Goal: Task Accomplishment & Management: Complete application form

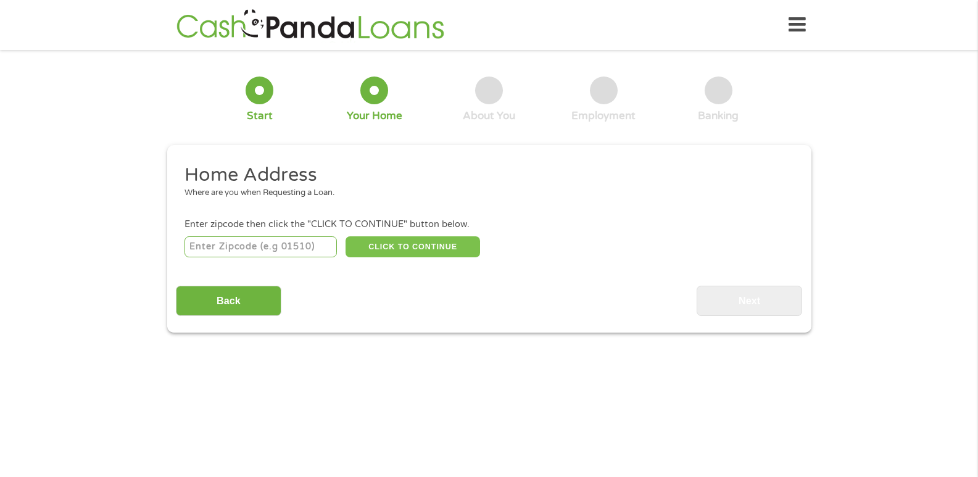
click at [412, 243] on button "CLICK TO CONTINUE" at bounding box center [413, 246] width 135 height 21
click at [279, 245] on input "number" at bounding box center [261, 246] width 152 height 21
type input "24060"
select select "[US_STATE]"
click at [379, 247] on button "CLICK TO CONTINUE" at bounding box center [413, 246] width 135 height 21
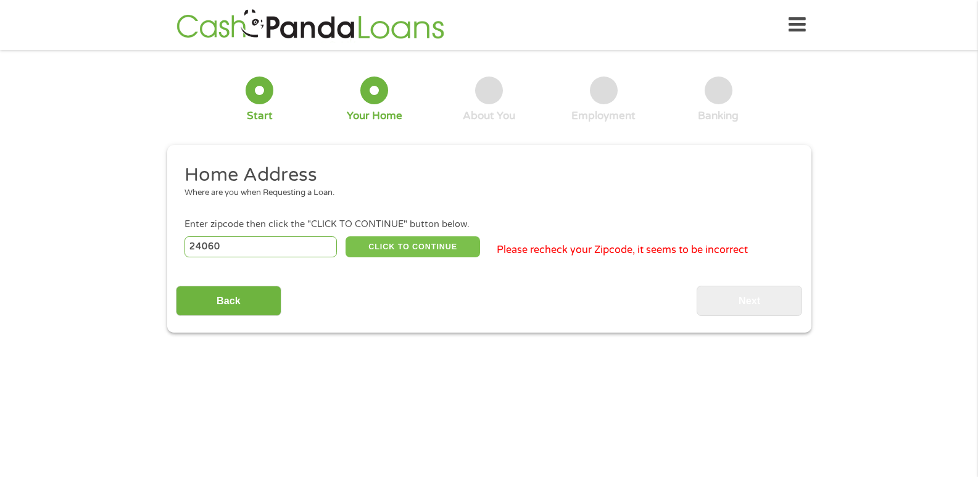
type input "24060"
type input "[GEOGRAPHIC_DATA]"
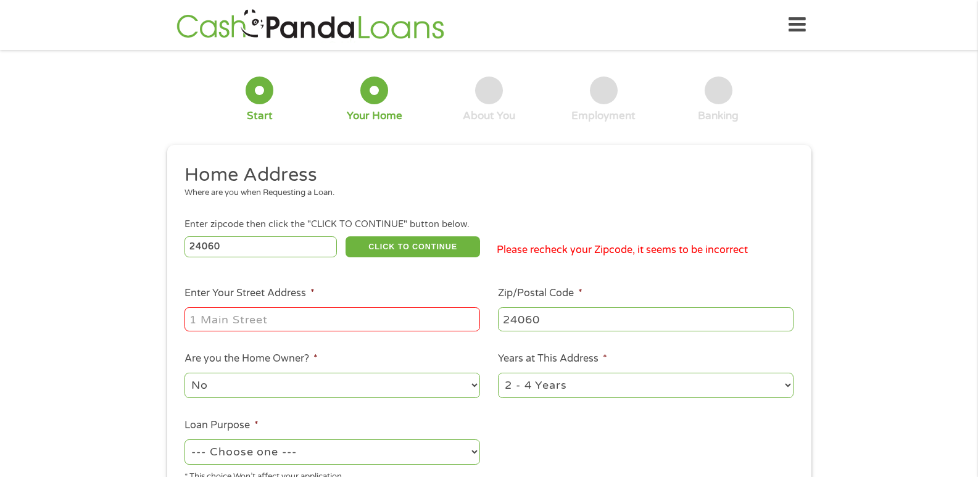
click at [252, 249] on input "24060" at bounding box center [261, 246] width 152 height 21
type input "2"
type input "24060"
click at [381, 248] on button "CLICK TO CONTINUE" at bounding box center [413, 246] width 135 height 21
click at [341, 320] on input "Enter Your Street Address *" at bounding box center [333, 318] width 296 height 23
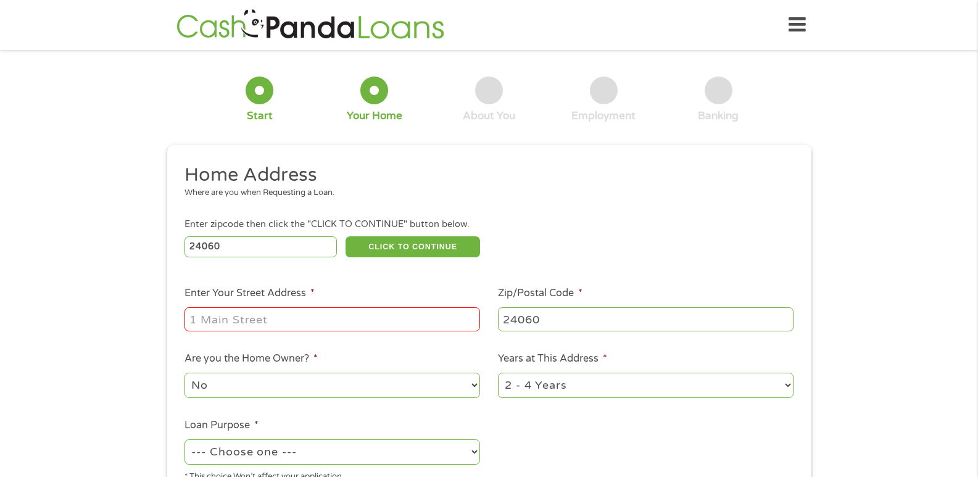
type input "[STREET_ADDRESS][PERSON_NAME]"
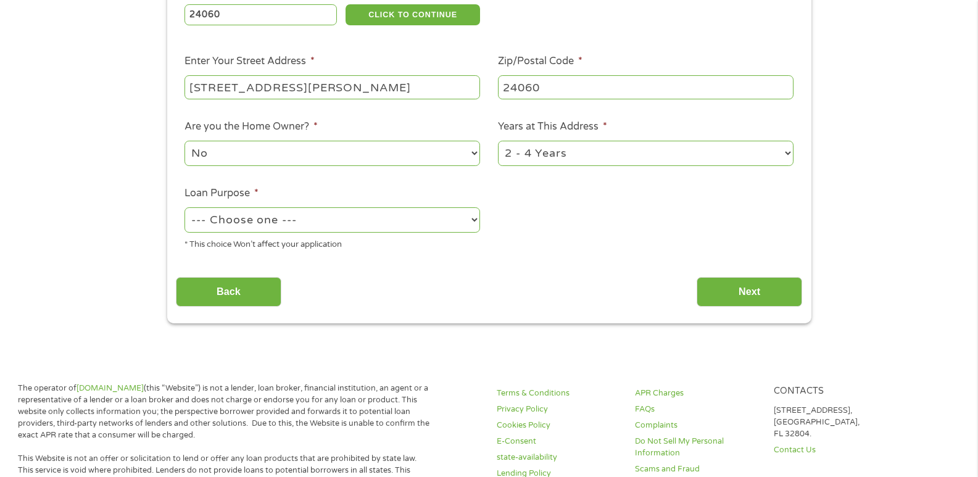
scroll to position [236, 0]
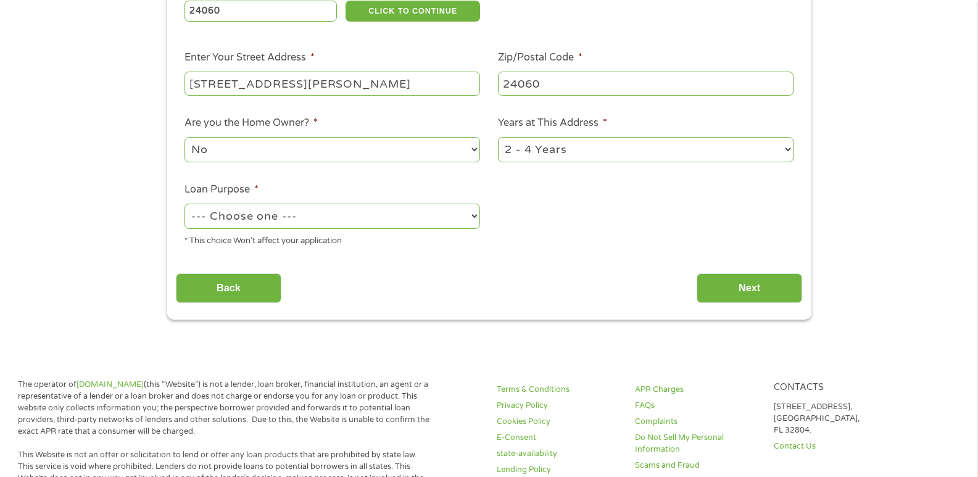
click at [473, 214] on select "--- Choose one --- Pay Bills Debt Consolidation Home Improvement Major Purchase…" at bounding box center [333, 216] width 296 height 25
select select "other"
click at [185, 204] on select "--- Choose one --- Pay Bills Debt Consolidation Home Improvement Major Purchase…" at bounding box center [333, 216] width 296 height 25
click at [774, 294] on input "Next" at bounding box center [750, 288] width 106 height 30
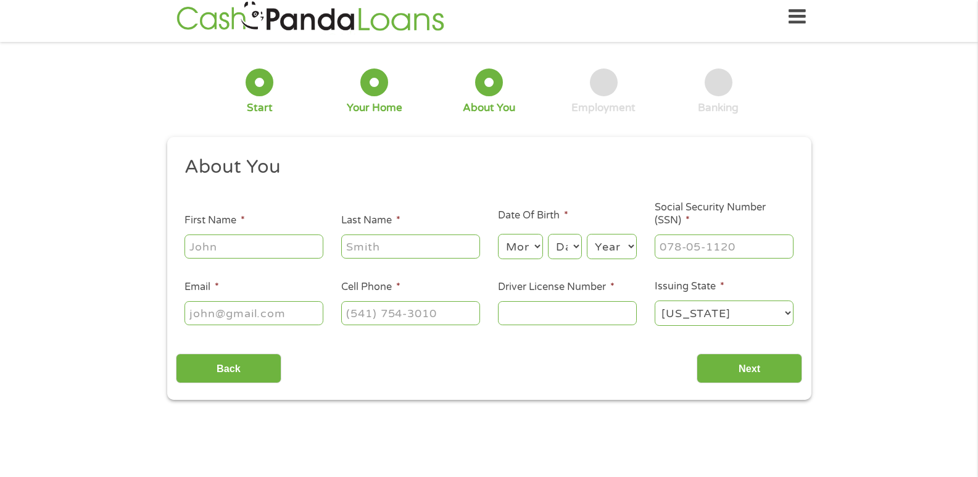
scroll to position [0, 0]
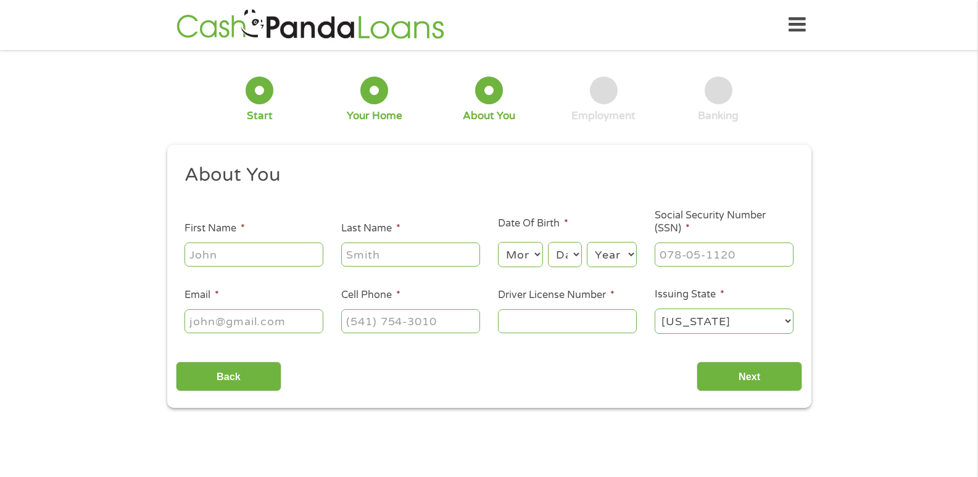
click at [252, 254] on input "First Name *" at bounding box center [254, 254] width 139 height 23
type input "[PERSON_NAME]"
type input "[EMAIL_ADDRESS][DOMAIN_NAME]"
type input "[PHONE_NUMBER]"
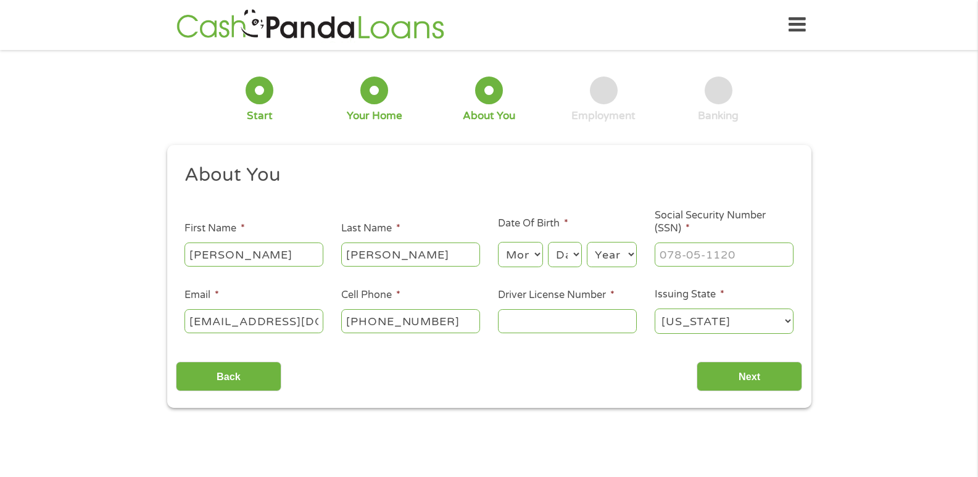
click at [537, 253] on select "Month 1 2 3 4 5 6 7 8 9 10 11 12" at bounding box center [520, 254] width 45 height 25
select select "12"
click at [498, 242] on select "Month 1 2 3 4 5 6 7 8 9 10 11 12" at bounding box center [520, 254] width 45 height 25
click at [576, 253] on select "Day 1 2 3 4 5 6 7 8 9 10 11 12 13 14 15 16 17 18 19 20 21 22 23 24 25 26 27 28 …" at bounding box center [564, 254] width 33 height 25
select select "15"
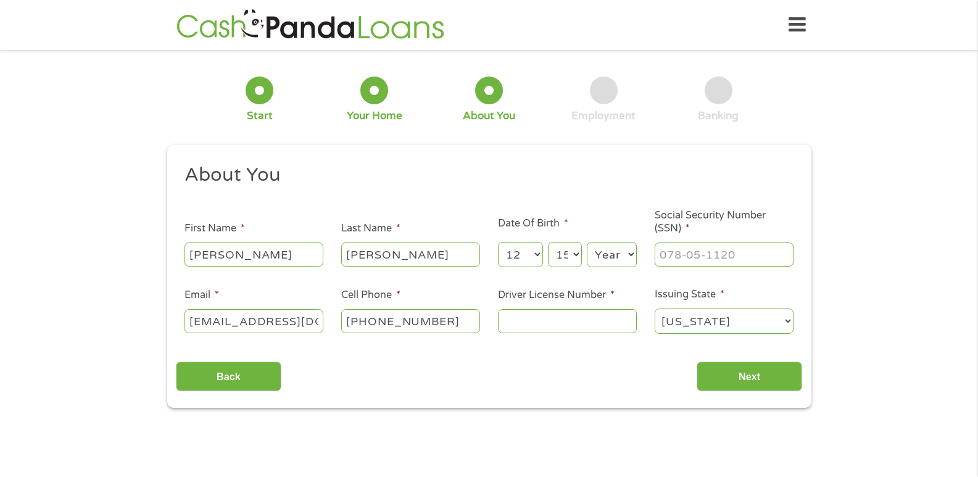
click at [548, 242] on select "Day 1 2 3 4 5 6 7 8 9 10 11 12 13 14 15 16 17 18 19 20 21 22 23 24 25 26 27 28 …" at bounding box center [564, 254] width 33 height 25
click at [611, 257] on select "Year [DATE] 2006 2005 2004 2003 2002 2001 2000 1999 1998 1997 1996 1995 1994 19…" at bounding box center [612, 254] width 50 height 25
select select "1961"
click at [587, 242] on select "Year [DATE] 2006 2005 2004 2003 2002 2001 2000 1999 1998 1997 1996 1995 1994 19…" at bounding box center [612, 254] width 50 height 25
click at [667, 251] on input "___-__-____" at bounding box center [724, 254] width 139 height 23
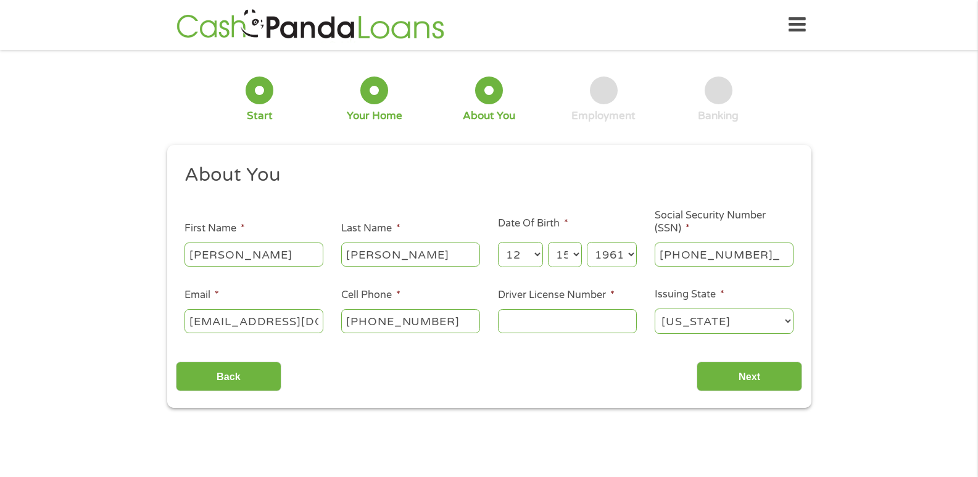
type input "225-02-9091"
click at [579, 322] on input "Driver License Number *" at bounding box center [567, 320] width 139 height 23
type input "T63072721"
click at [746, 378] on input "Next" at bounding box center [750, 377] width 106 height 30
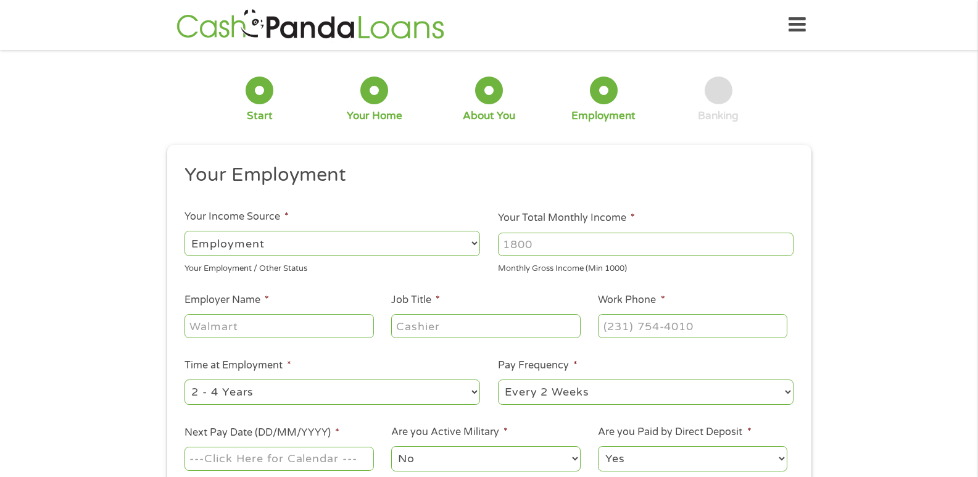
scroll to position [5, 5]
click at [473, 240] on select "--- Choose one --- Employment [DEMOGRAPHIC_DATA] Benefits" at bounding box center [333, 243] width 296 height 25
click at [185, 231] on select "--- Choose one --- Employment [DEMOGRAPHIC_DATA] Benefits" at bounding box center [333, 243] width 296 height 25
click at [526, 244] on input "Your Total Monthly Income *" at bounding box center [646, 244] width 296 height 23
type input "3800"
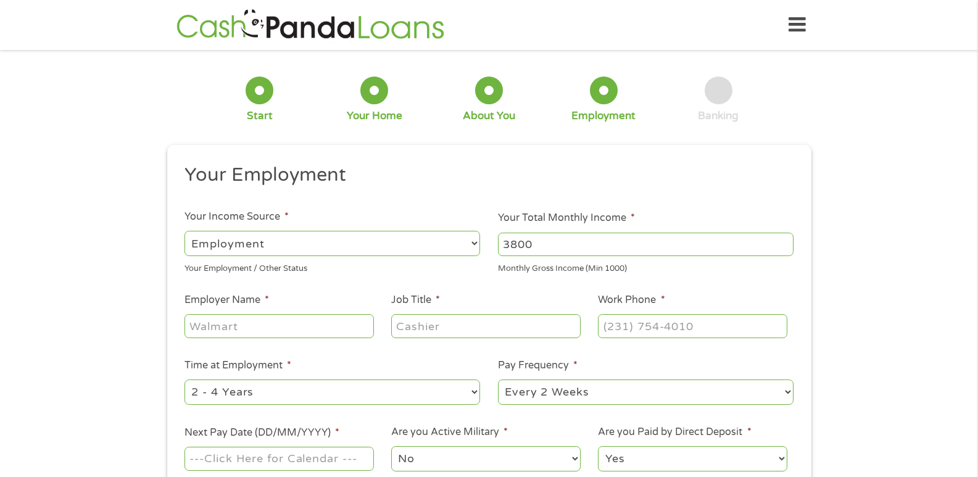
click at [255, 328] on input "Employer Name *" at bounding box center [279, 325] width 189 height 23
type input "Social Security"
click at [407, 328] on input "Job Title *" at bounding box center [485, 325] width 189 height 23
type input "retired"
click at [616, 323] on input "(___) ___-____" at bounding box center [692, 325] width 189 height 23
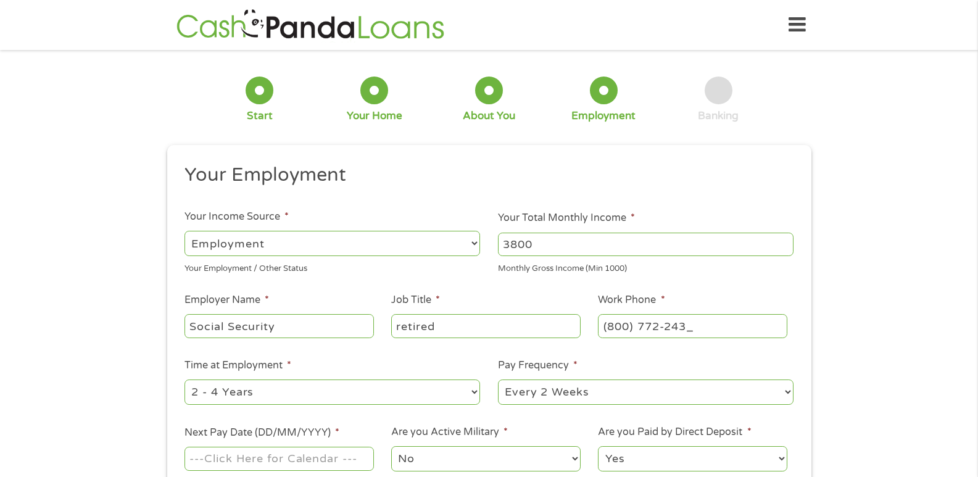
type input "[PHONE_NUMBER]"
click at [804, 359] on div "This field is hidden when viewing the form gclid EAIaIQobChMIpuj49dnMjwMVG0dHAR…" at bounding box center [489, 345] width 644 height 401
click at [787, 389] on select "--- Choose one --- Every 2 Weeks Every Week Monthly Semi-Monthly" at bounding box center [646, 392] width 296 height 25
select select "monthly"
click at [498, 380] on select "--- Choose one --- Every 2 Weeks Every Week Monthly Semi-Monthly" at bounding box center [646, 392] width 296 height 25
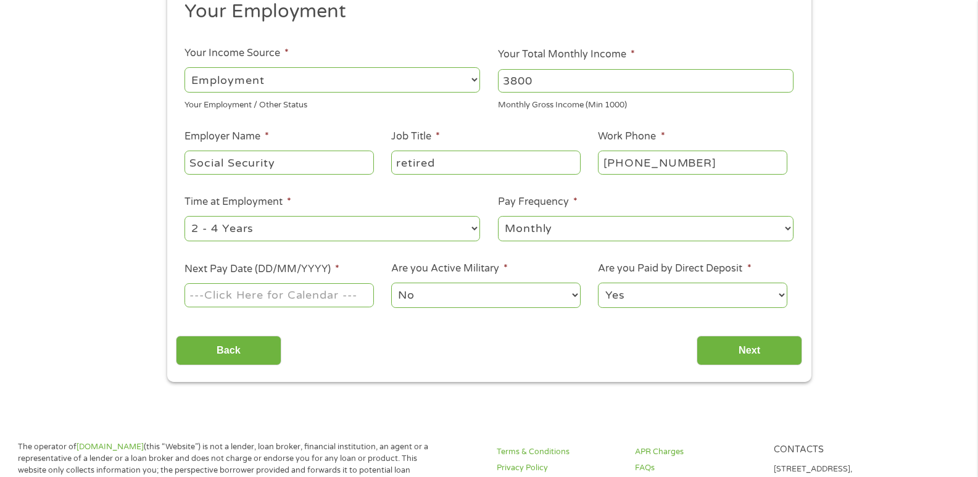
scroll to position [166, 0]
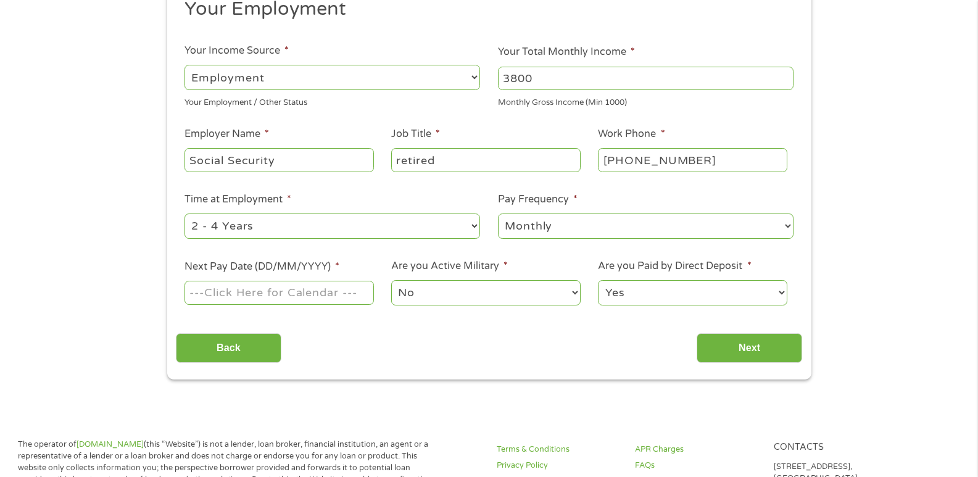
click at [321, 291] on input "Next Pay Date (DD/MM/YYYY) *" at bounding box center [279, 292] width 189 height 23
click at [322, 291] on input "Next Pay Date (DD/MM/YYYY) *" at bounding box center [279, 292] width 189 height 23
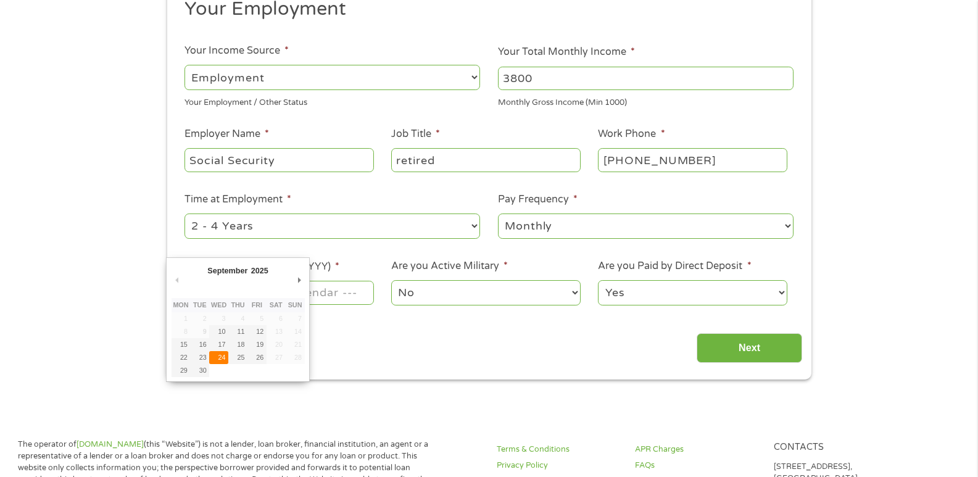
type input "[DATE]"
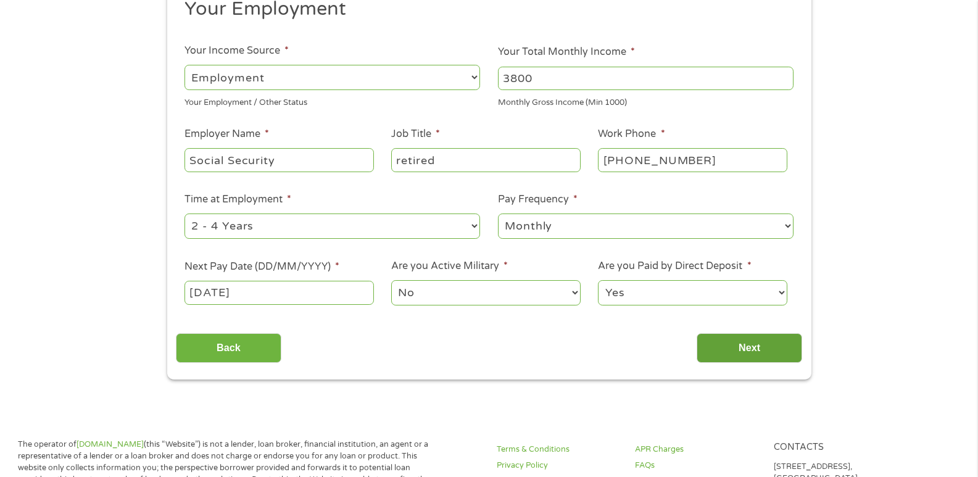
click at [749, 350] on input "Next" at bounding box center [750, 348] width 106 height 30
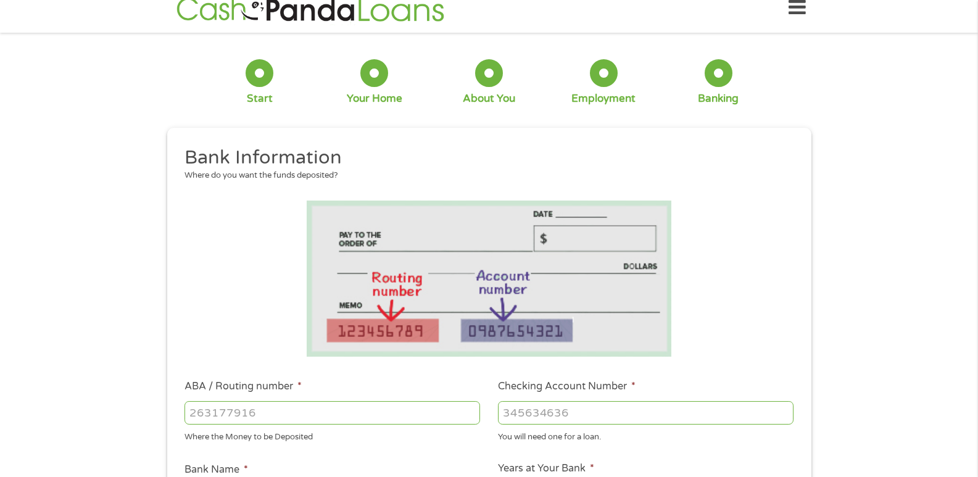
scroll to position [0, 0]
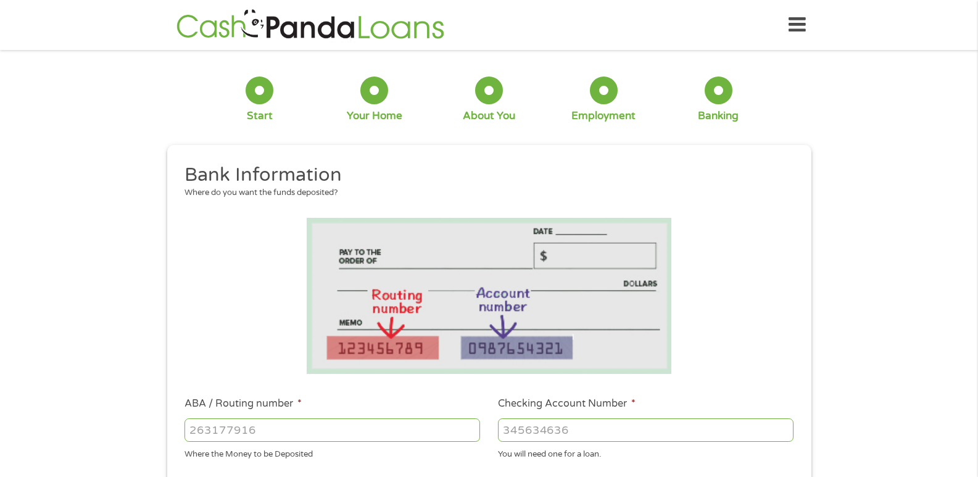
click at [392, 432] on input "ABA / Routing number *" at bounding box center [333, 429] width 296 height 23
click at [393, 431] on input "ABA / Routing number *" at bounding box center [333, 429] width 296 height 23
type input "051000020"
type input "SUNTRUST"
type input "051000020"
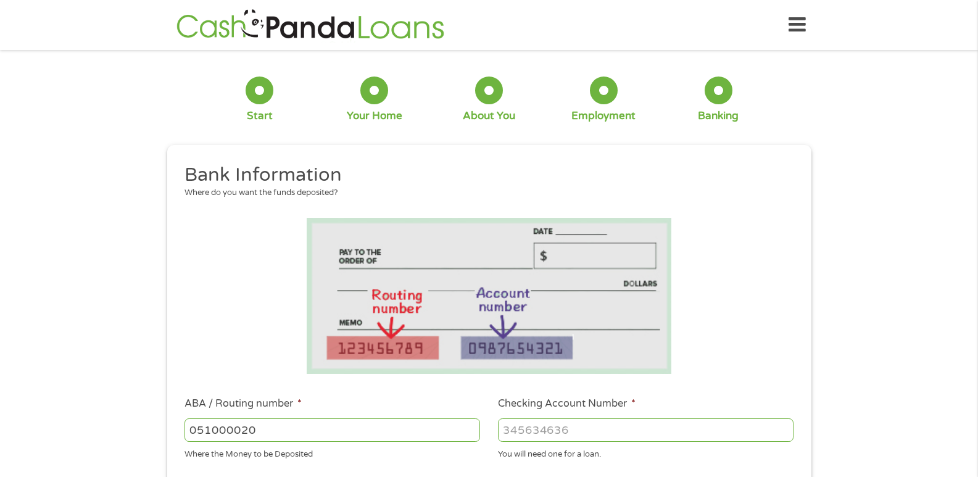
click at [509, 436] on input "Checking Account Number *" at bounding box center [646, 429] width 296 height 23
click at [698, 375] on ul "Bank Information Where do you want the funds deposited? ABA / Routing number * …" at bounding box center [489, 470] width 626 height 615
click at [555, 434] on input "Checking Account Number *" at bounding box center [646, 429] width 296 height 23
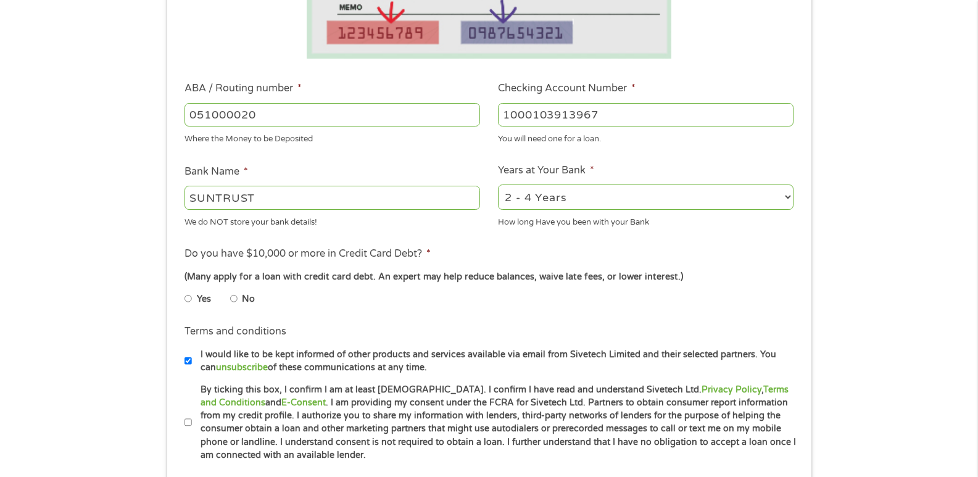
scroll to position [318, 0]
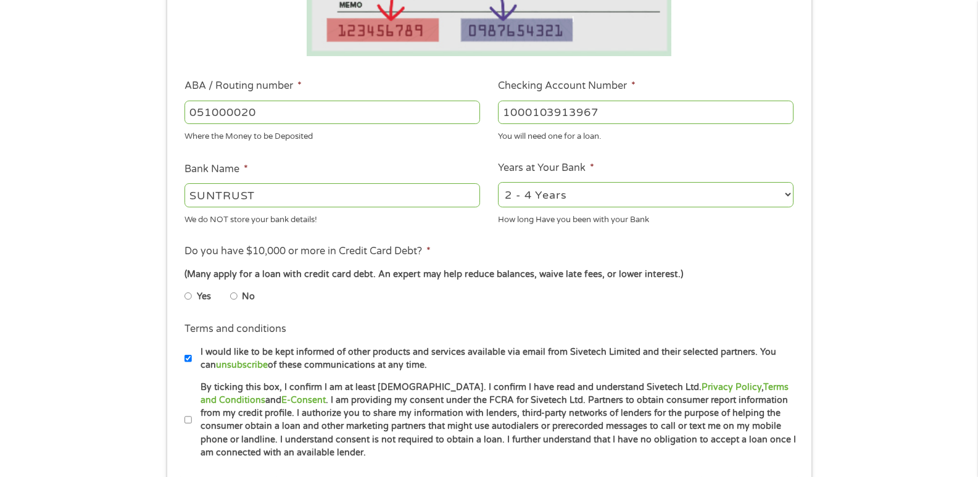
type input "1000103913967"
click at [787, 192] on select "2 - 4 Years 6 - 12 Months 1 - 2 Years Over 4 Years" at bounding box center [646, 194] width 296 height 25
select select "60months"
click at [498, 182] on select "2 - 4 Years 6 - 12 Months 1 - 2 Years Over 4 Years" at bounding box center [646, 194] width 296 height 25
click at [468, 251] on li "Do you have $10,000 or more in Credit Card Debt? * (Many apply for a loan with …" at bounding box center [489, 278] width 626 height 69
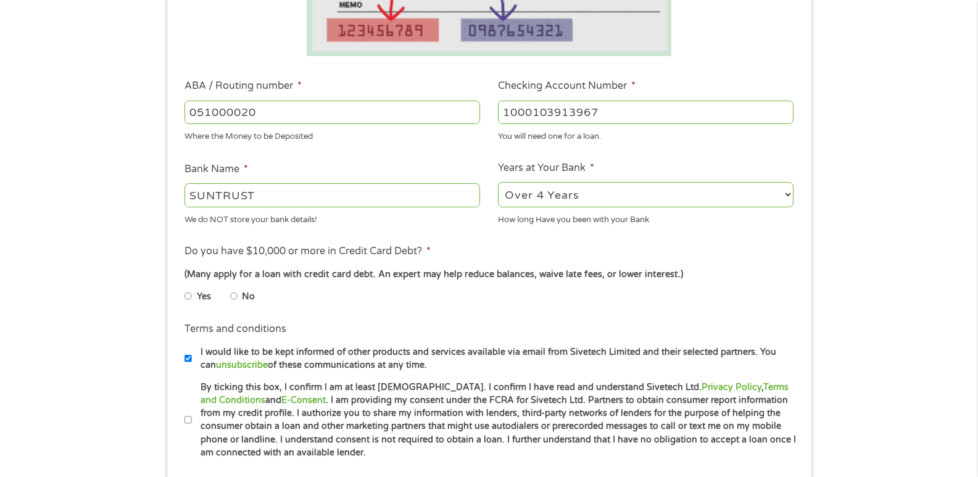
click at [435, 248] on li "Do you have $10,000 or more in Credit Card Debt? * (Many apply for a loan with …" at bounding box center [489, 278] width 626 height 69
click at [232, 294] on input "No" at bounding box center [233, 296] width 7 height 20
radio input "true"
click at [401, 316] on ul "Bank Information Where do you want the funds deposited? ABA / Routing number * …" at bounding box center [489, 152] width 626 height 615
click at [186, 422] on input "By ticking this box, I confirm I am at least [DEMOGRAPHIC_DATA]. I confirm I ha…" at bounding box center [188, 420] width 7 height 20
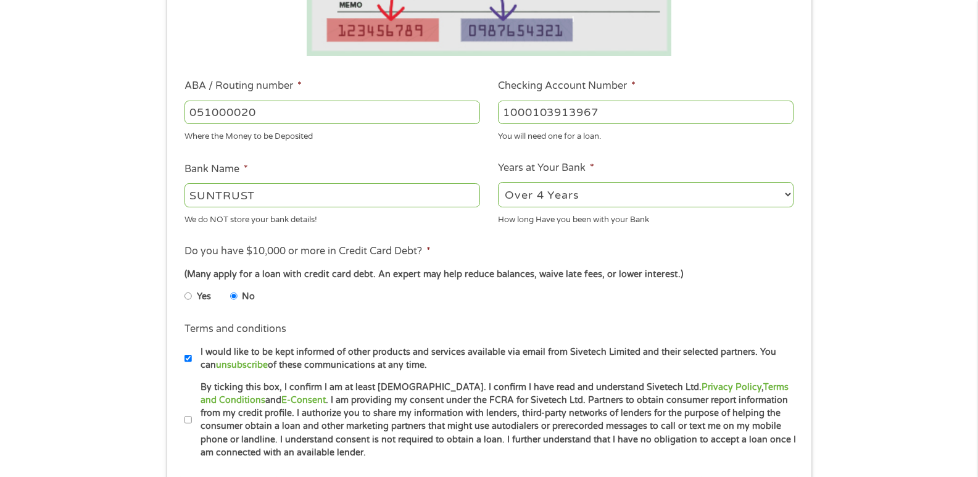
checkbox input "true"
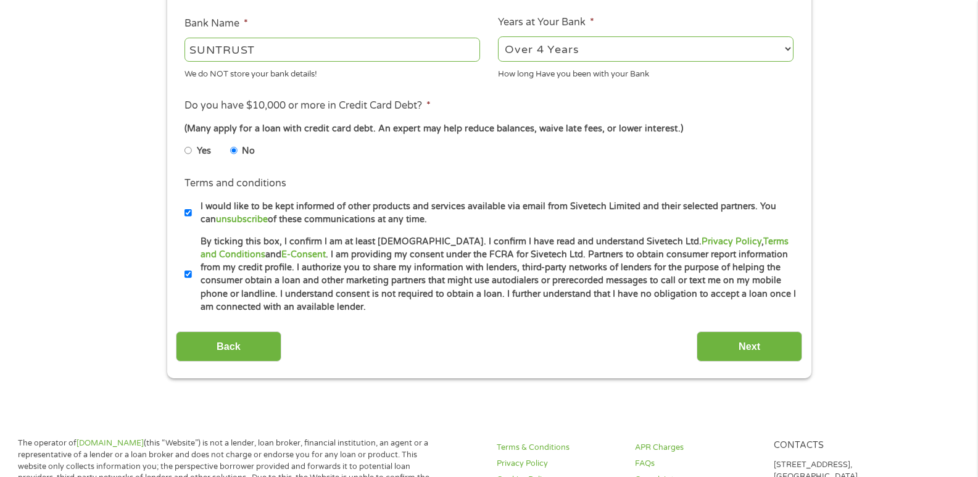
scroll to position [466, 0]
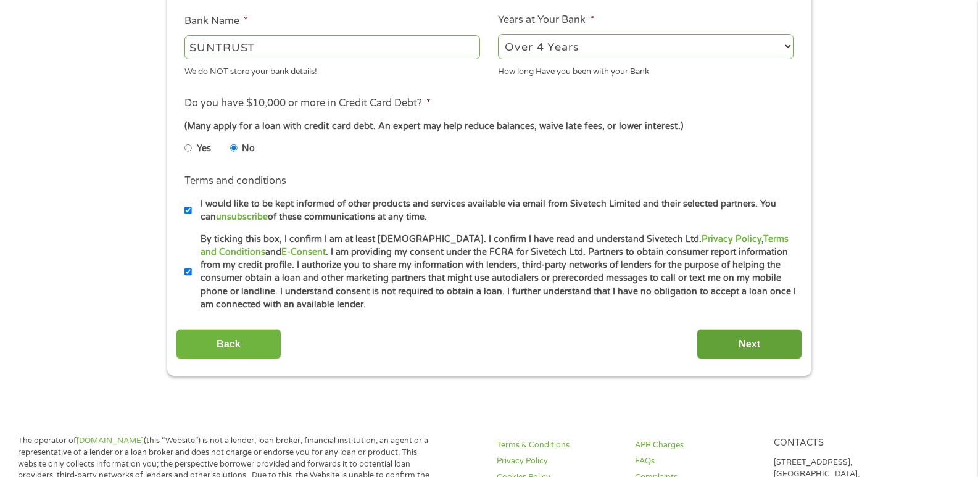
click at [786, 343] on input "Next" at bounding box center [750, 344] width 106 height 30
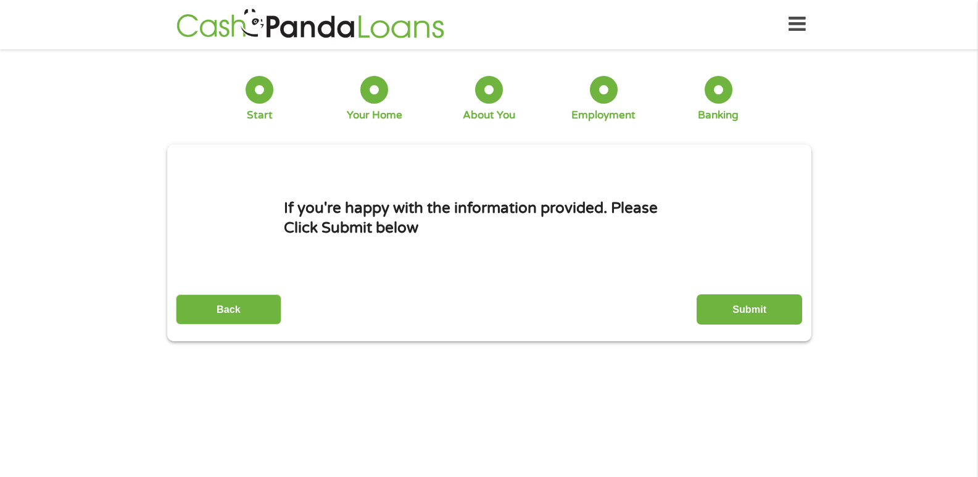
scroll to position [0, 0]
click at [783, 306] on input "Submit" at bounding box center [750, 310] width 106 height 30
